Goal: Find specific page/section: Find specific page/section

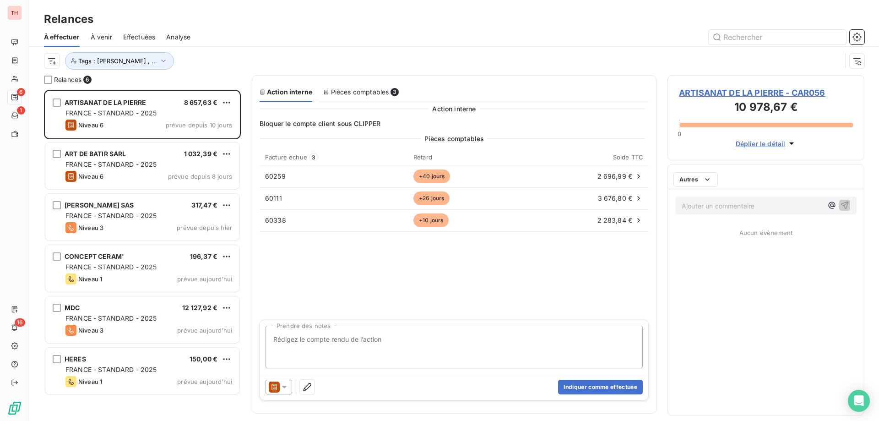
scroll to position [324, 190]
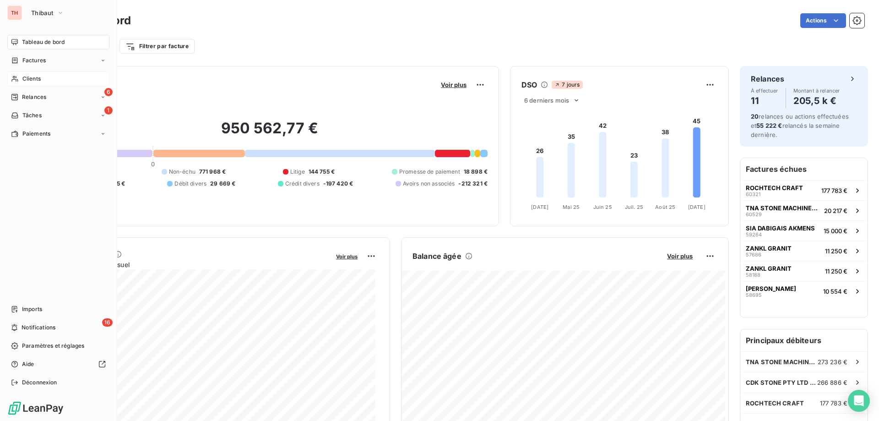
click at [20, 80] on div "Clients" at bounding box center [58, 78] width 102 height 15
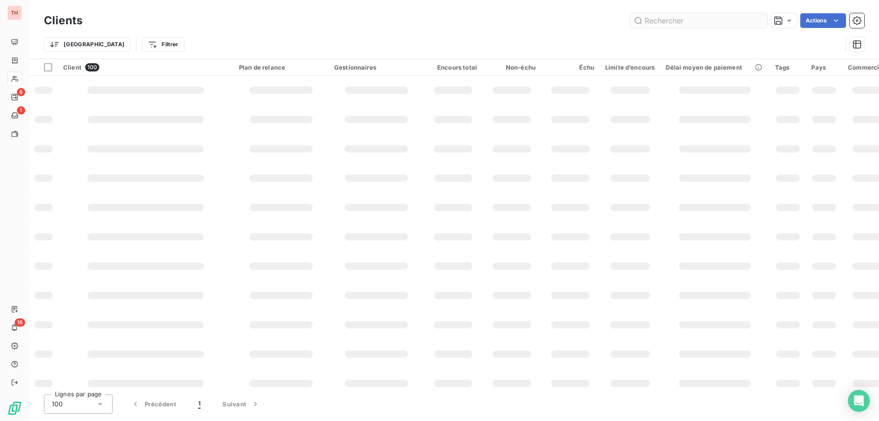
click at [674, 20] on input "text" at bounding box center [698, 20] width 137 height 15
type input "dif03"
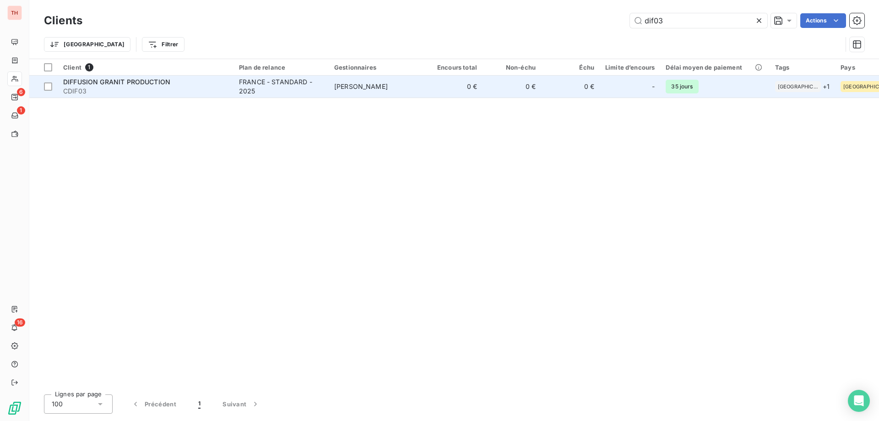
click at [338, 92] on td "PATRICK DELBREIL" at bounding box center [376, 87] width 95 height 22
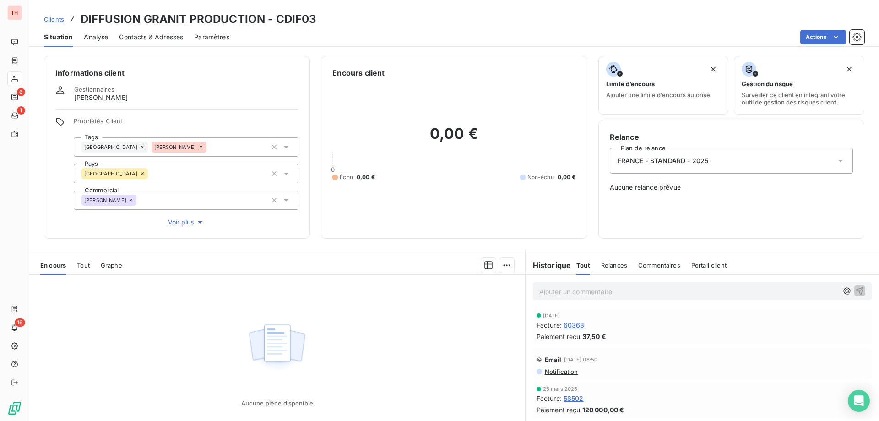
click at [54, 20] on span "Clients" at bounding box center [54, 19] width 20 height 7
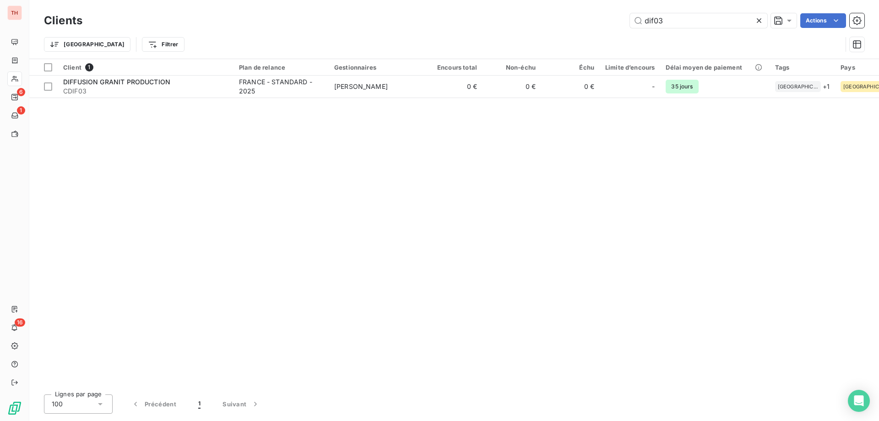
drag, startPoint x: 642, startPoint y: 19, endPoint x: 627, endPoint y: 19, distance: 15.6
click at [627, 19] on div "dif03 Actions" at bounding box center [478, 20] width 771 height 15
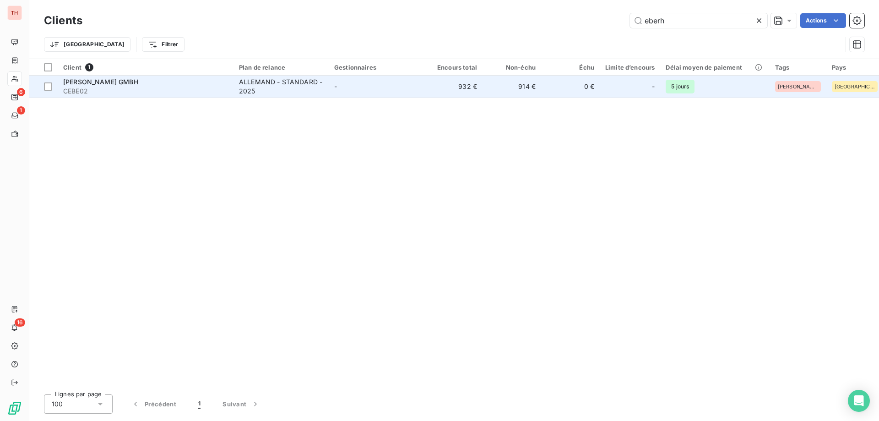
type input "eberh"
click at [207, 91] on span "CEBE02" at bounding box center [145, 91] width 165 height 9
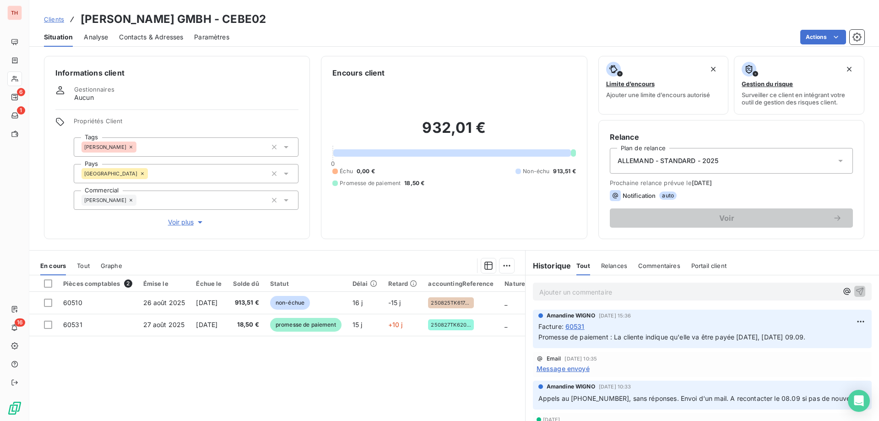
drag, startPoint x: 55, startPoint y: 18, endPoint x: 75, endPoint y: 19, distance: 19.2
click at [55, 18] on span "Clients" at bounding box center [54, 19] width 20 height 7
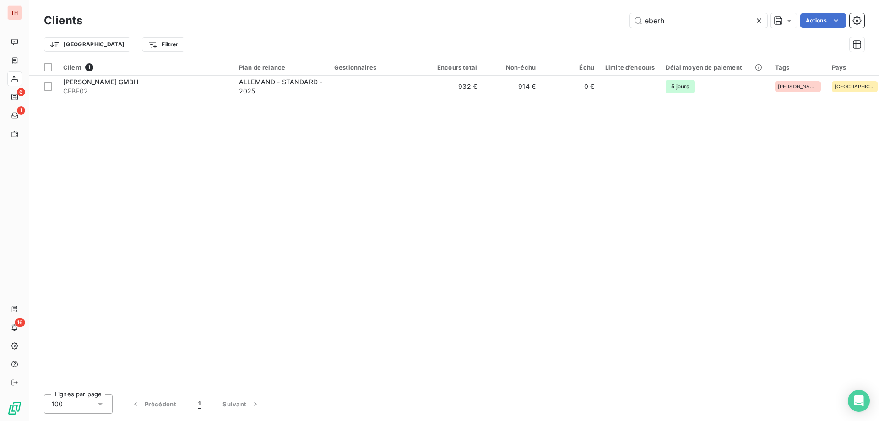
drag, startPoint x: 630, startPoint y: 25, endPoint x: 624, endPoint y: 27, distance: 7.1
click at [624, 27] on div "eberh Actions" at bounding box center [478, 20] width 771 height 15
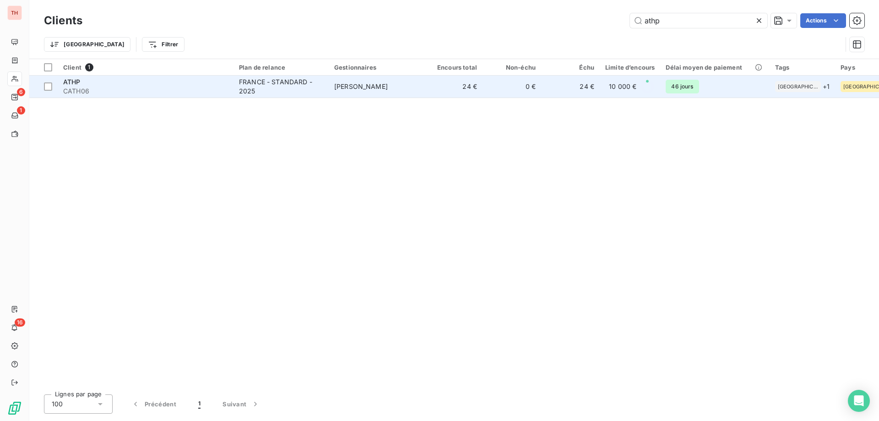
type input "athp"
click at [328, 91] on td "FRANCE - STANDARD - 2025" at bounding box center [280, 87] width 95 height 22
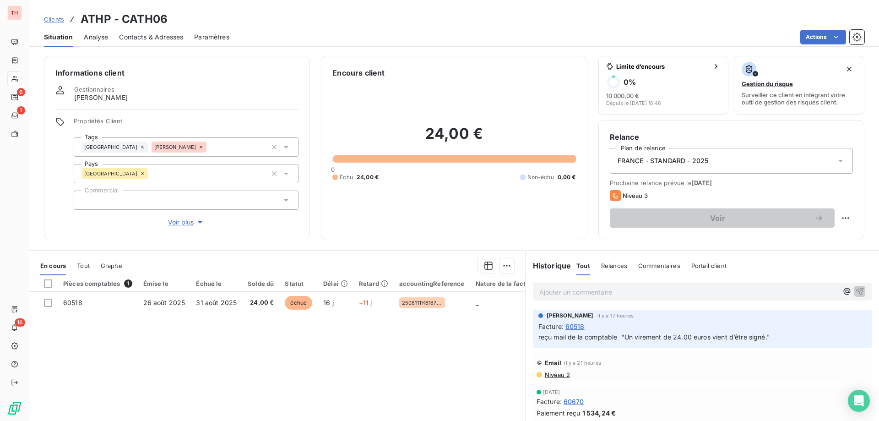
click at [59, 17] on span "Clients" at bounding box center [54, 19] width 20 height 7
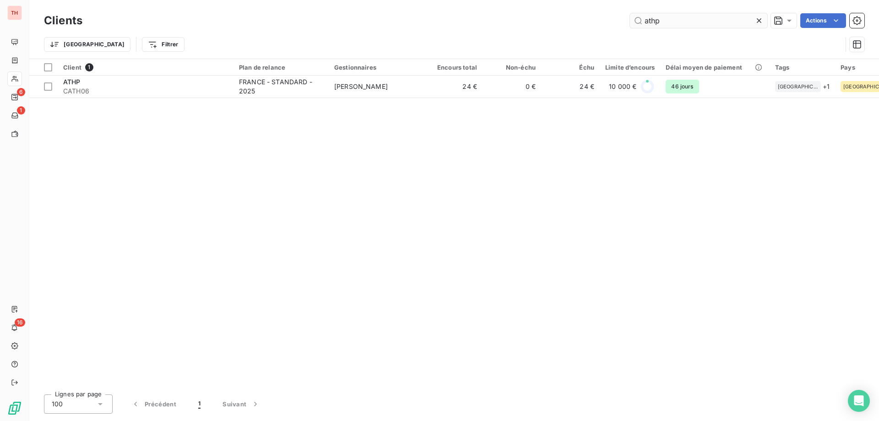
drag, startPoint x: 662, startPoint y: 22, endPoint x: 640, endPoint y: 23, distance: 21.6
click at [641, 23] on input "athp" at bounding box center [698, 20] width 137 height 15
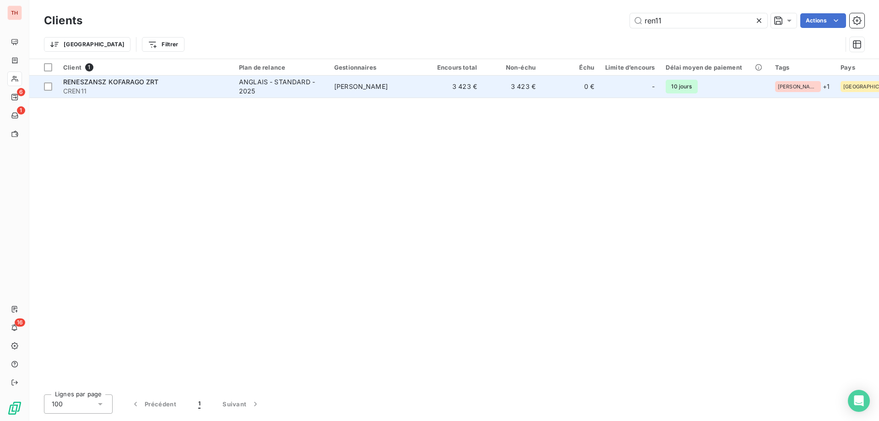
type input "ren11"
click at [275, 89] on div "ANGLAIS - STANDARD - 2025" at bounding box center [281, 86] width 84 height 18
